Goal: Task Accomplishment & Management: Complete application form

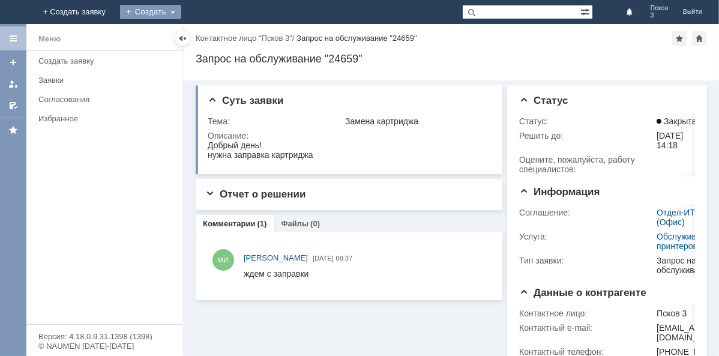
click at [181, 9] on div "Создать" at bounding box center [150, 12] width 61 height 14
click at [214, 34] on link "Заявка" at bounding box center [167, 36] width 91 height 14
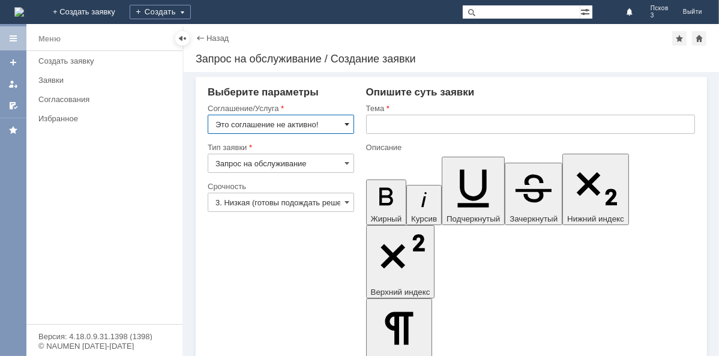
click at [344, 122] on span at bounding box center [346, 124] width 5 height 10
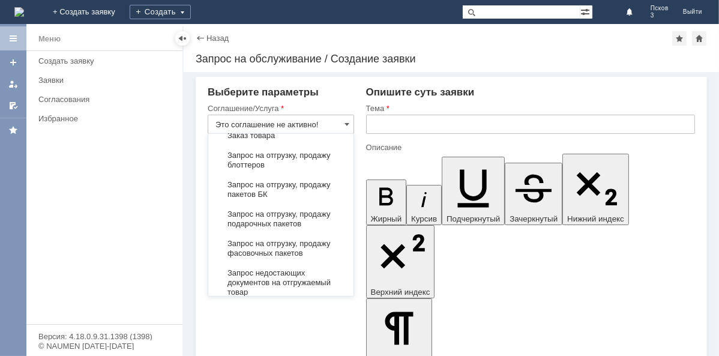
scroll to position [491, 0]
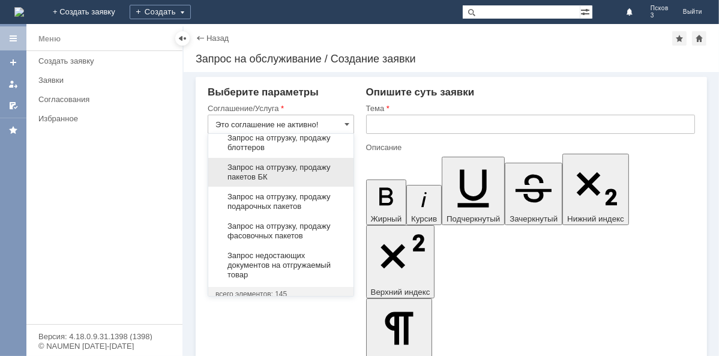
click at [281, 182] on span "Запрос на отгрузку, продажу пакетов БК" at bounding box center [280, 172] width 131 height 19
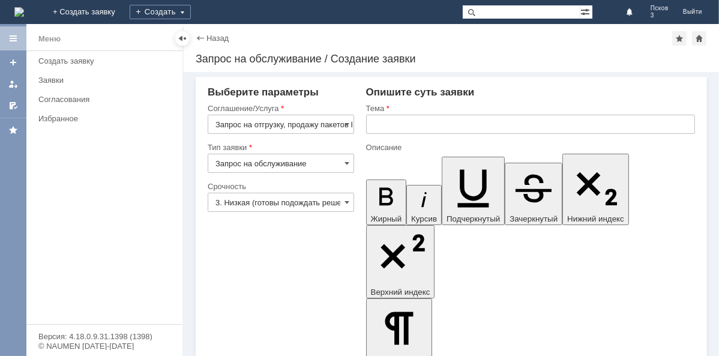
type input "Запрос на отгрузку, продажу пакетов БК"
click at [387, 129] on input "text" at bounding box center [530, 124] width 329 height 19
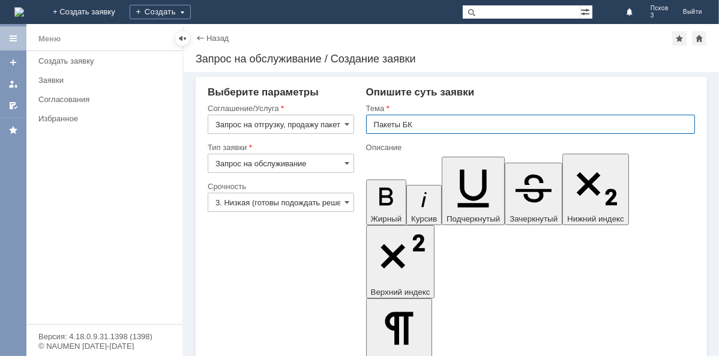
type input "Пакеты БК"
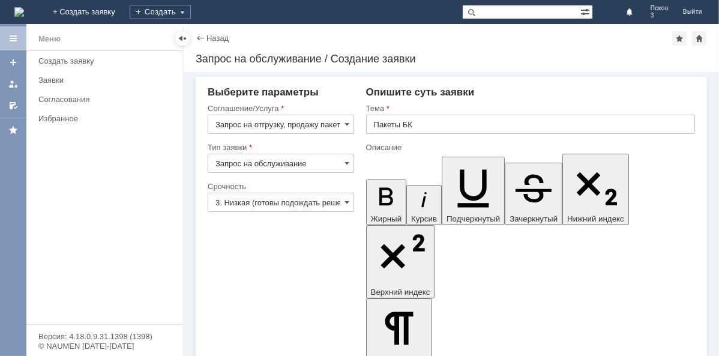
drag, startPoint x: 387, startPoint y: 2849, endPoint x: 393, endPoint y: 2850, distance: 6.0
drag, startPoint x: 425, startPoint y: 2854, endPoint x: 453, endPoint y: 2896, distance: 50.2
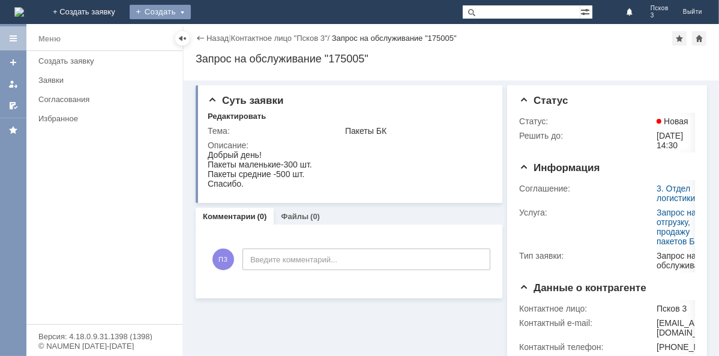
click at [191, 8] on div "Создать" at bounding box center [160, 12] width 61 height 14
click at [223, 32] on link "Заявка" at bounding box center [177, 36] width 91 height 14
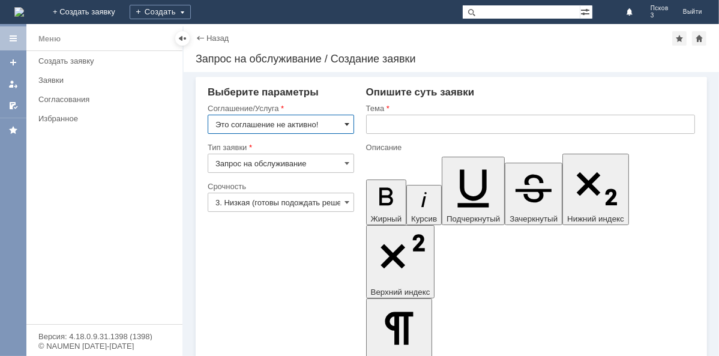
click at [345, 120] on span at bounding box center [346, 124] width 5 height 10
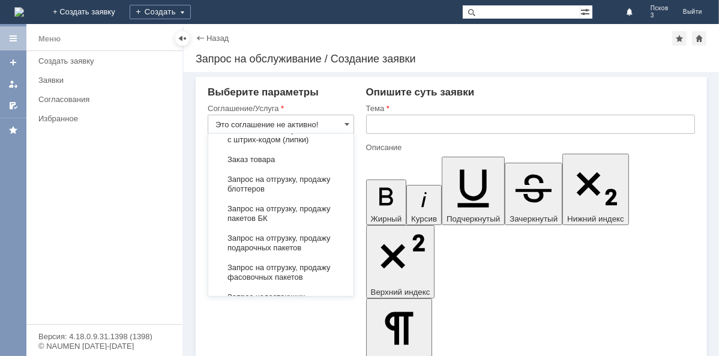
scroll to position [491, 0]
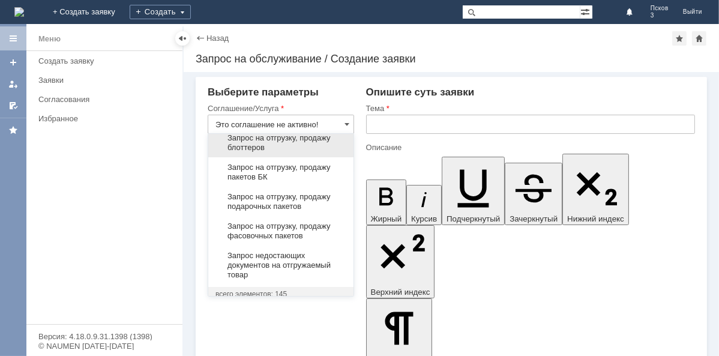
click at [272, 152] on span "Запрос на отгрузку, продажу блоттеров" at bounding box center [280, 142] width 131 height 19
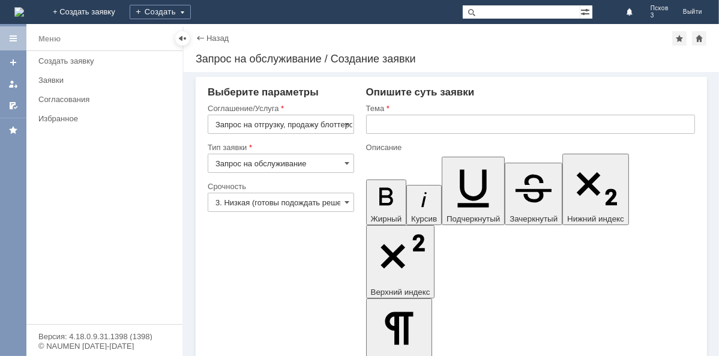
type input "Запрос на отгрузку, продажу блоттеров"
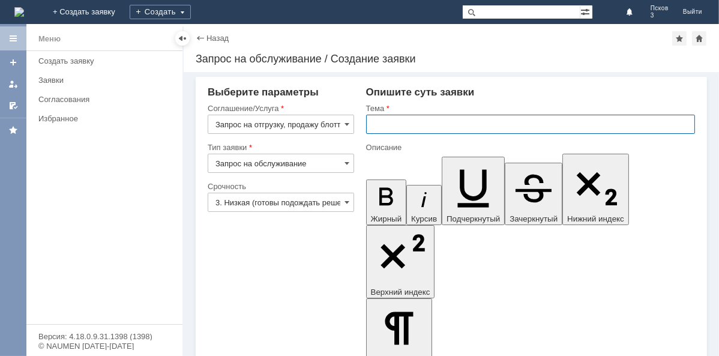
click at [379, 122] on input "text" at bounding box center [530, 124] width 329 height 19
type input "Блоттеры"
